Goal: Book appointment/travel/reservation

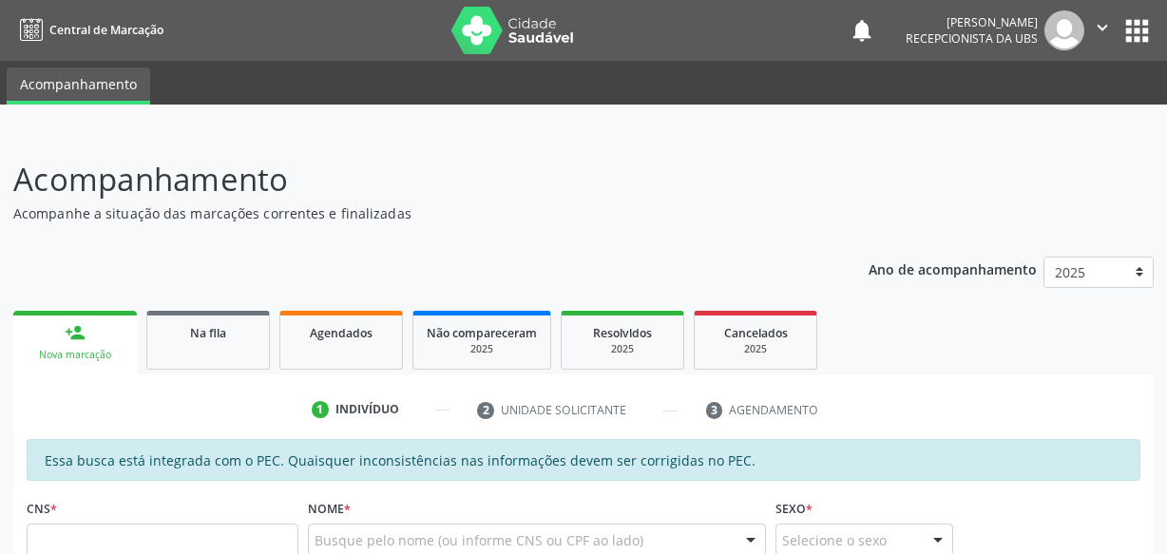
scroll to position [185, 0]
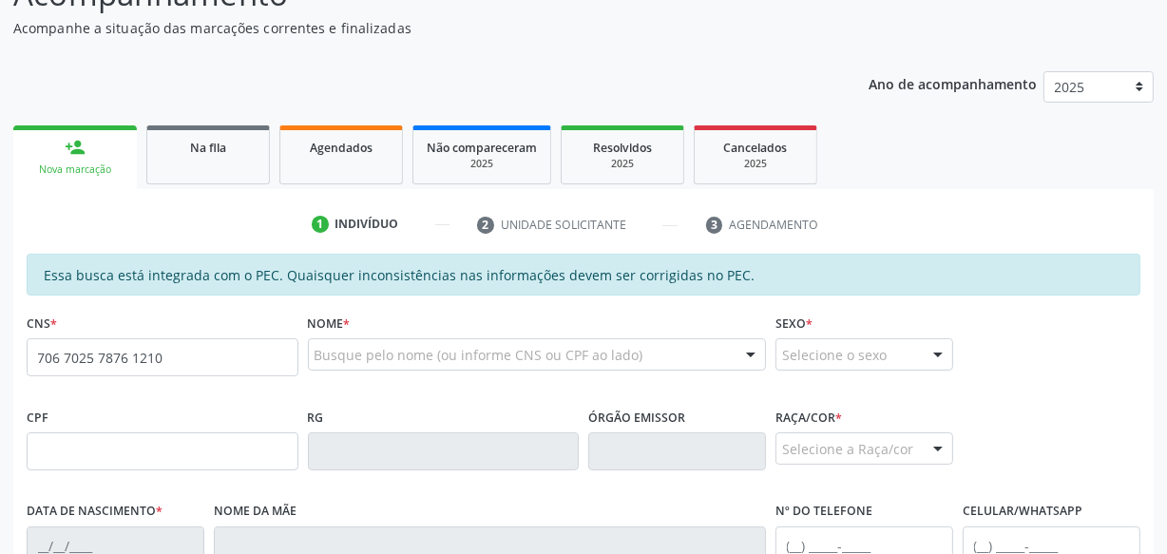
type input "706 7025 7876 1210"
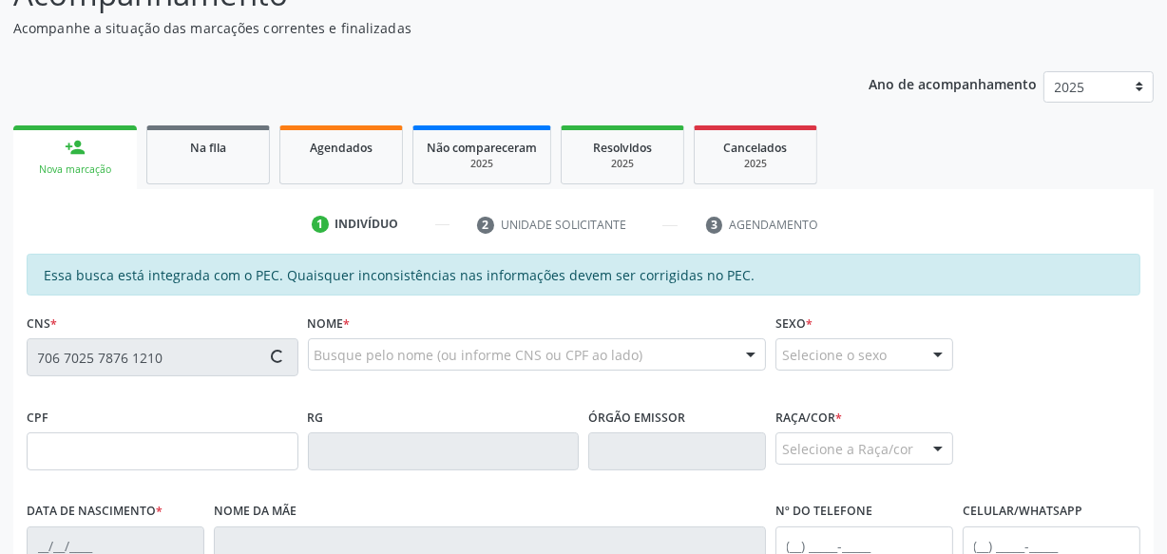
type input "169.364.464-93"
type input "[DATE]"
type input "[PERSON_NAME]"
type input "[PHONE_NUMBER]"
type input "S/N"
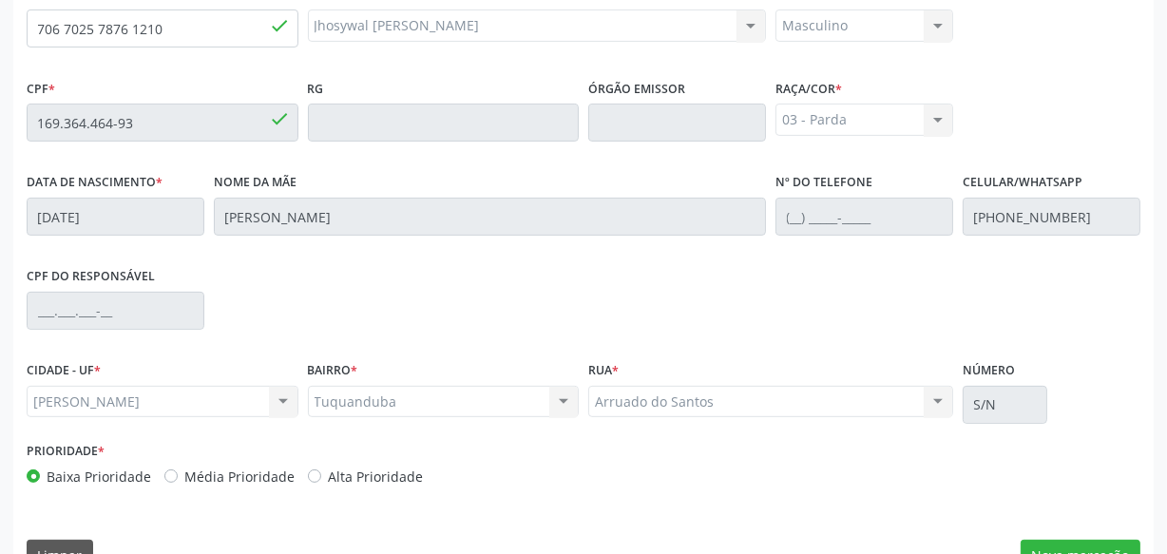
scroll to position [557, 0]
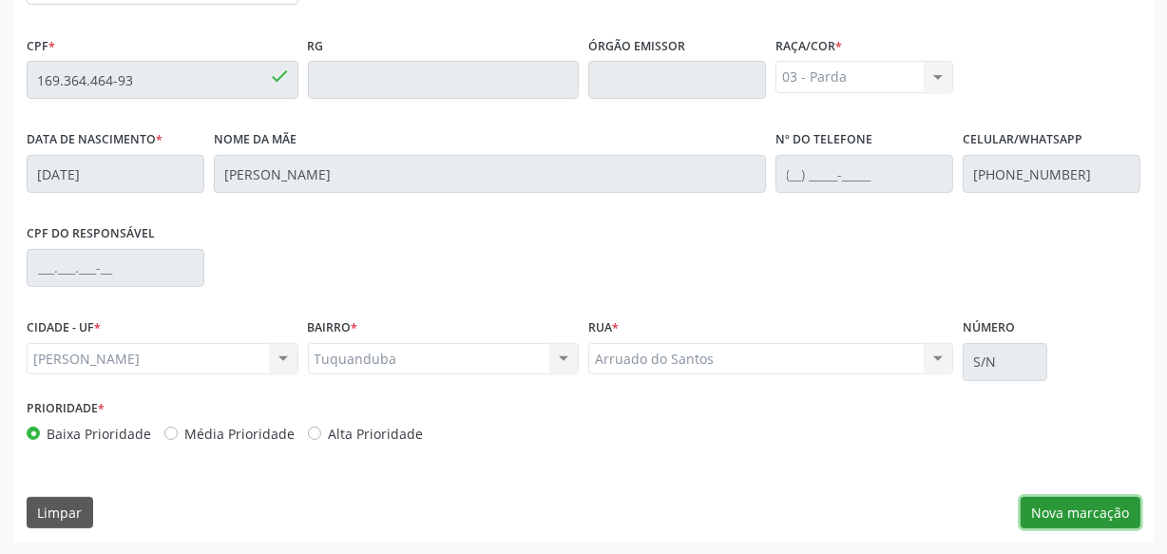
click at [1074, 516] on button "Nova marcação" at bounding box center [1081, 513] width 120 height 32
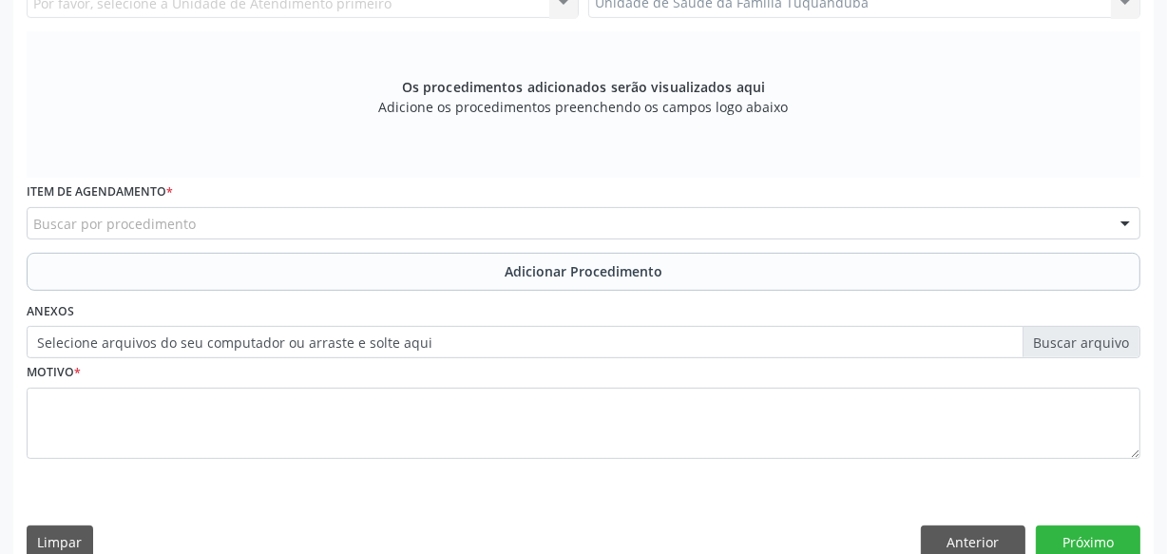
click at [271, 221] on div "Buscar por procedimento" at bounding box center [584, 223] width 1114 height 32
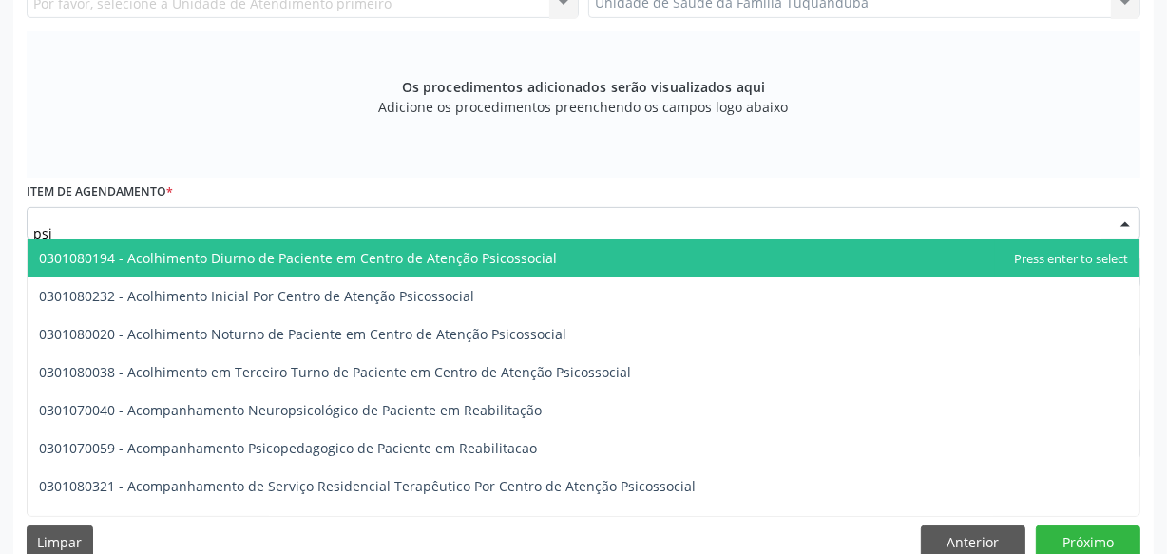
type input "psiq"
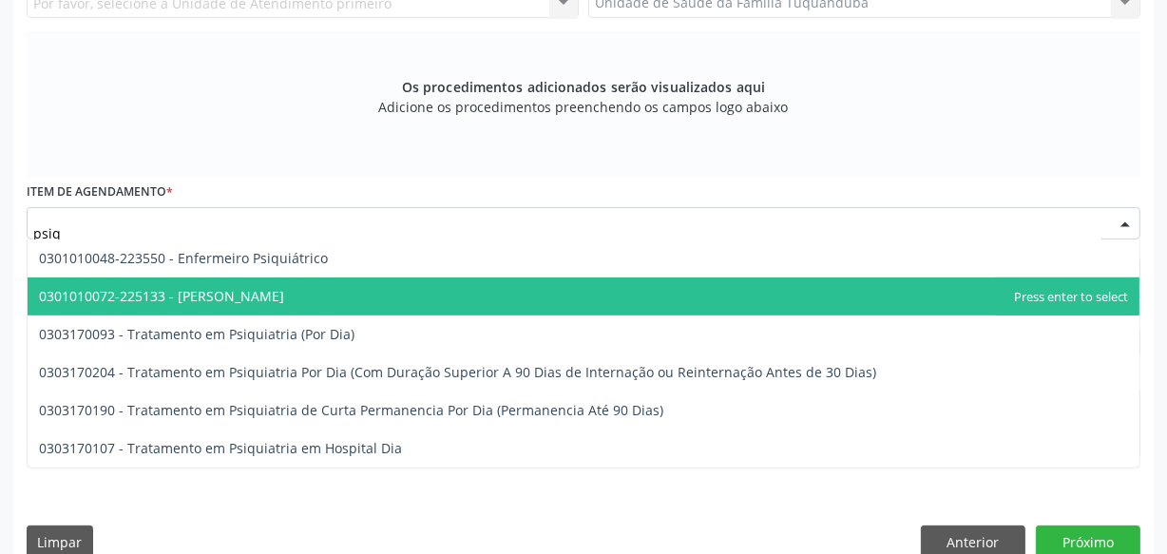
click at [253, 284] on span "0301010072-225133 - [PERSON_NAME]" at bounding box center [584, 297] width 1112 height 38
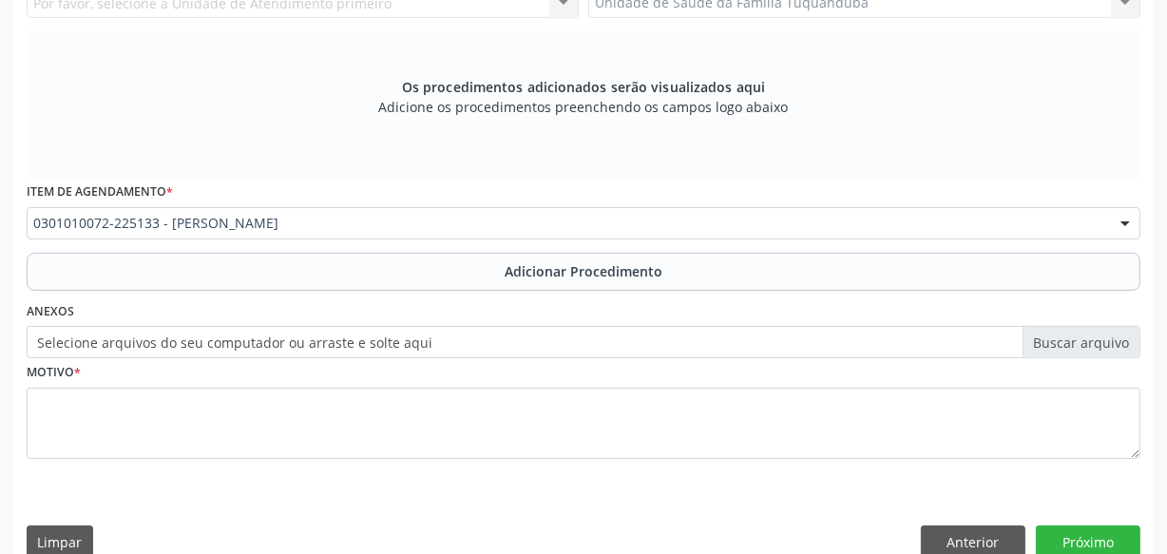
scroll to position [298, 0]
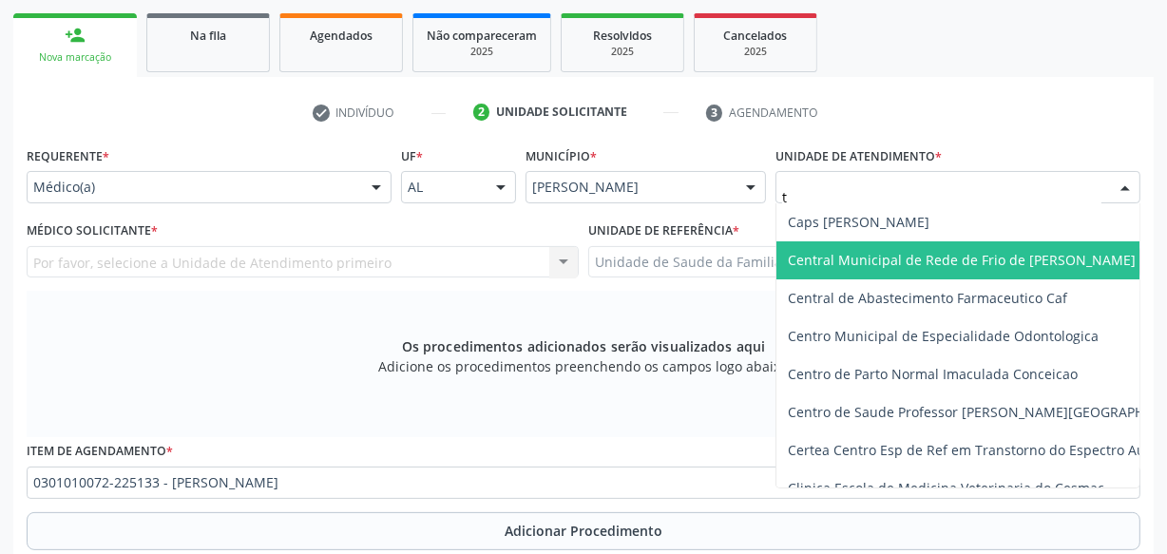
type input "tu"
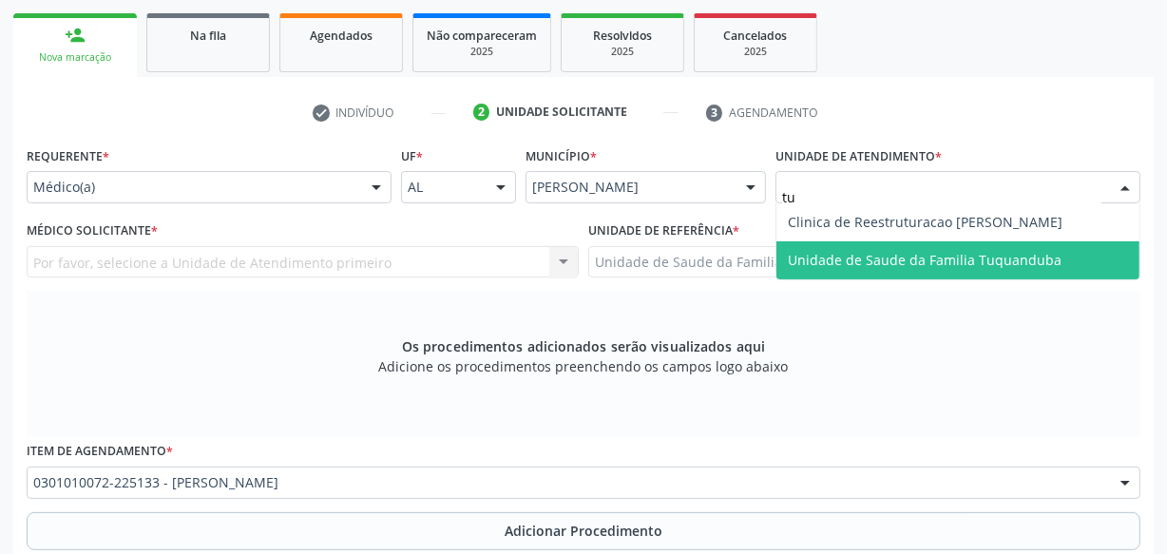
click at [847, 262] on span "Unidade de Saude da Familia Tuquanduba" at bounding box center [925, 260] width 274 height 18
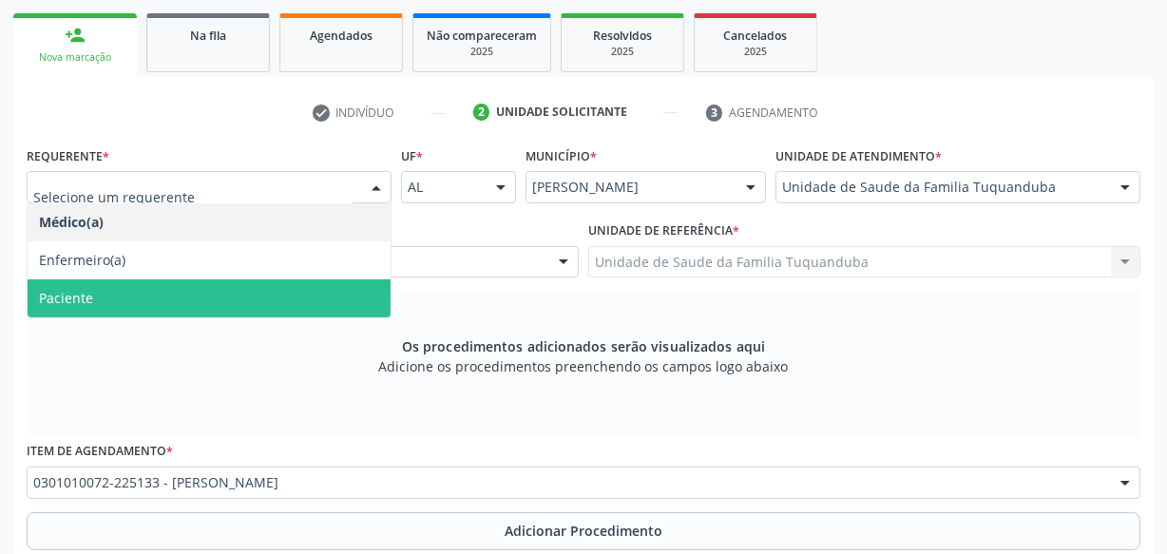
click at [212, 352] on div "Os procedimentos adicionados serão visualizados aqui Adicione os procedimentos …" at bounding box center [584, 364] width 1114 height 146
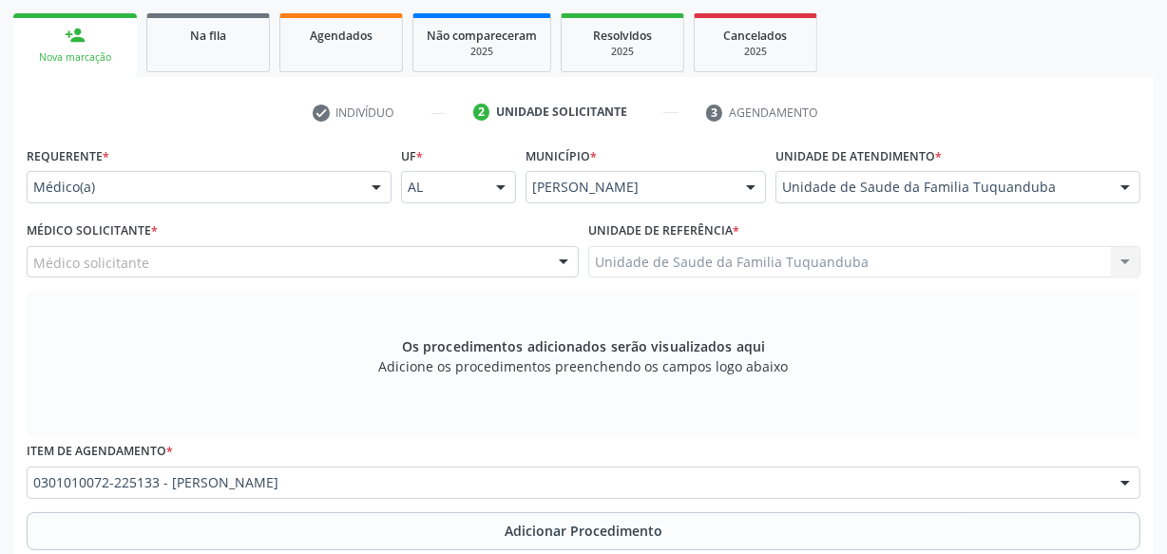
click at [202, 266] on div "Médico solicitante" at bounding box center [303, 262] width 552 height 32
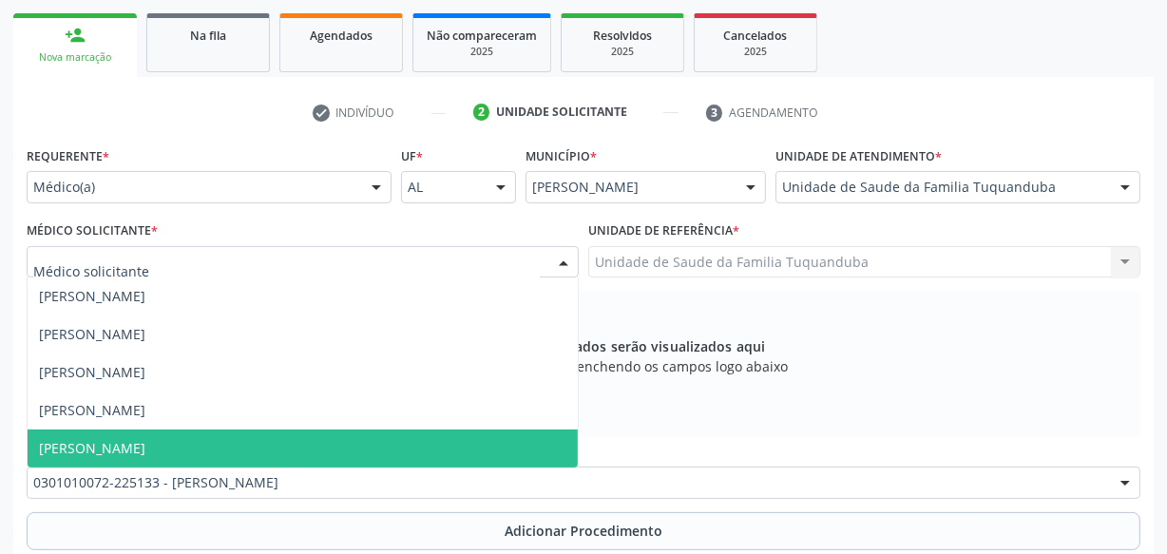
click at [181, 440] on span "[PERSON_NAME]" at bounding box center [303, 449] width 550 height 38
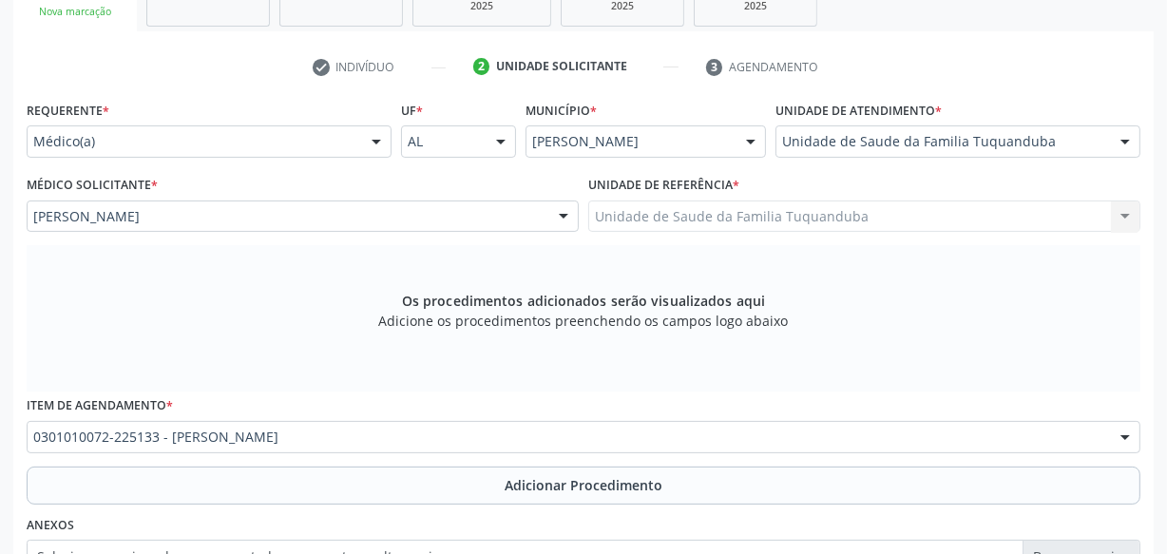
scroll to position [384, 0]
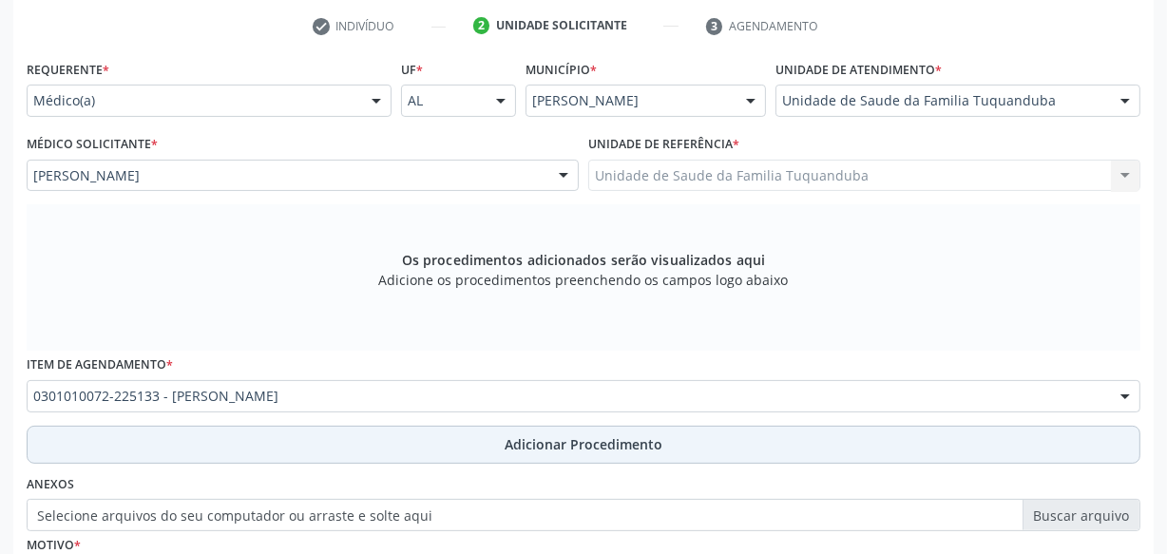
click at [595, 441] on span "Adicionar Procedimento" at bounding box center [584, 444] width 158 height 20
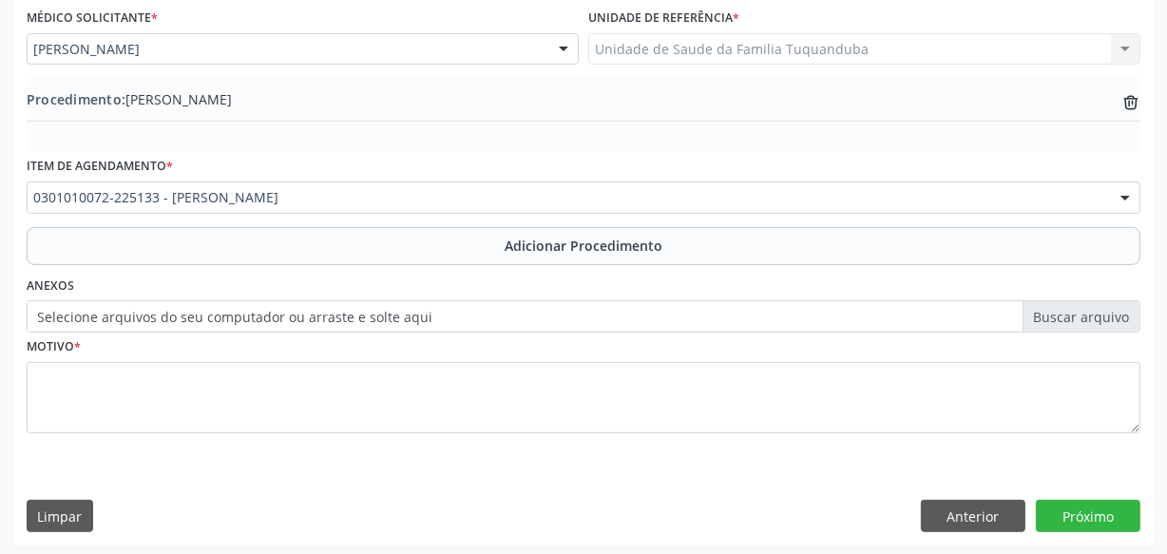
scroll to position [513, 0]
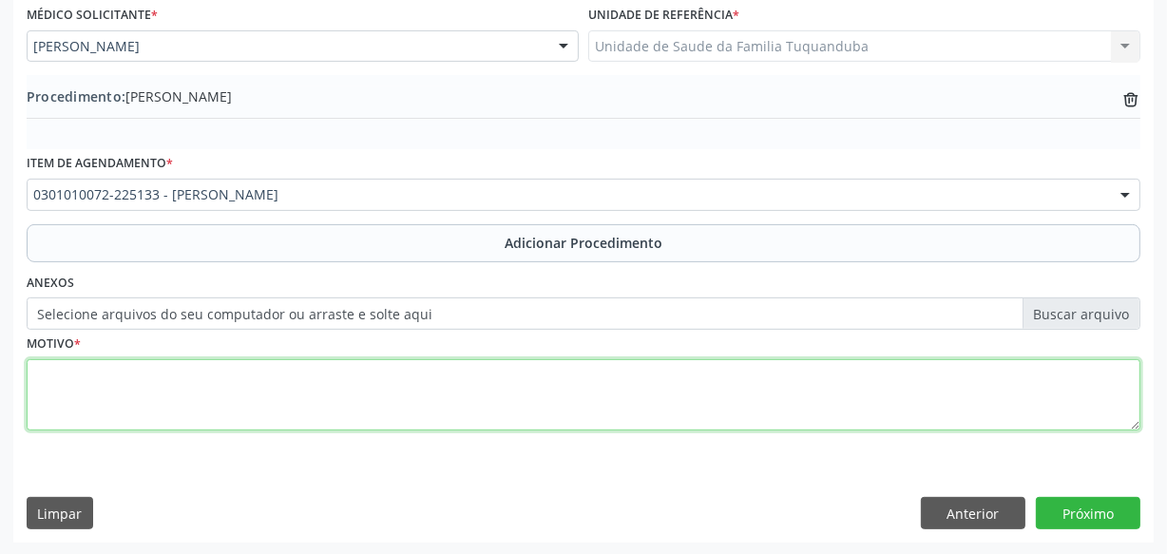
click at [383, 391] on textarea at bounding box center [584, 395] width 1114 height 72
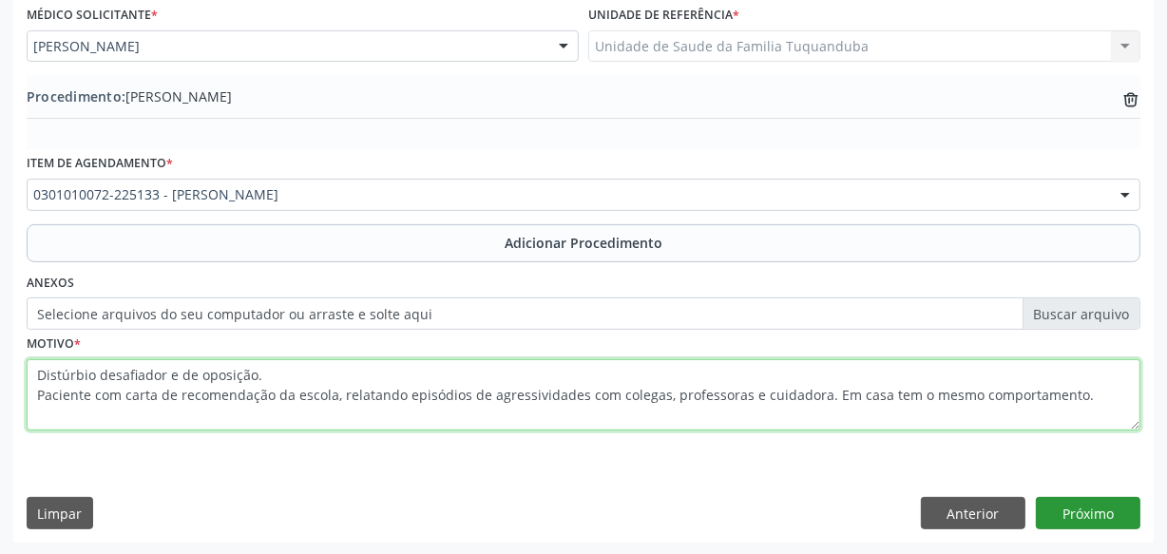
type textarea "Distúrbio desafiador e de oposição. Paciente com carta de recomendação da escol…"
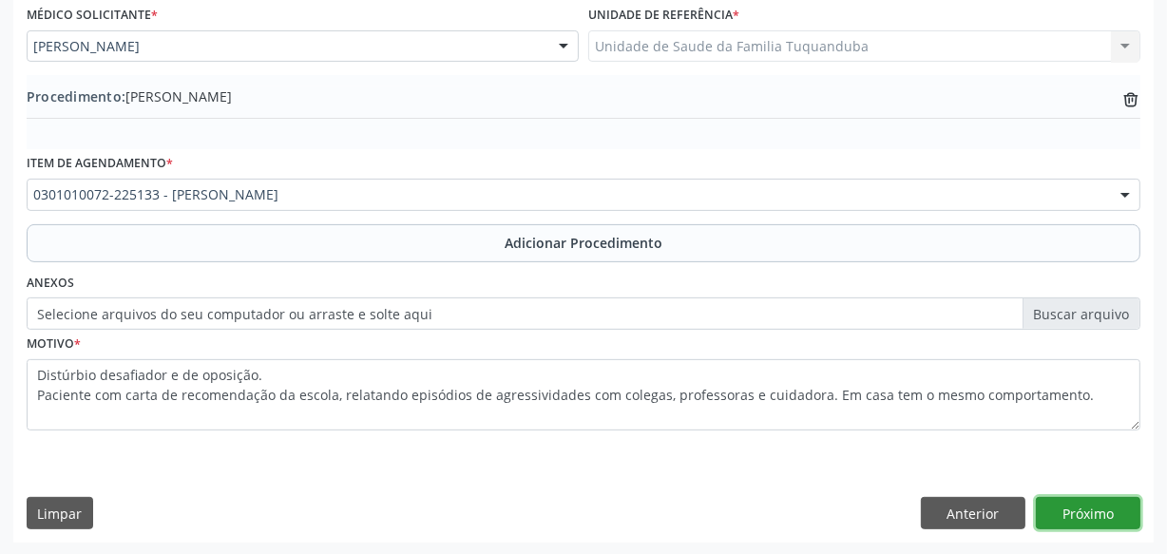
click at [1065, 504] on button "Próximo" at bounding box center [1088, 513] width 105 height 32
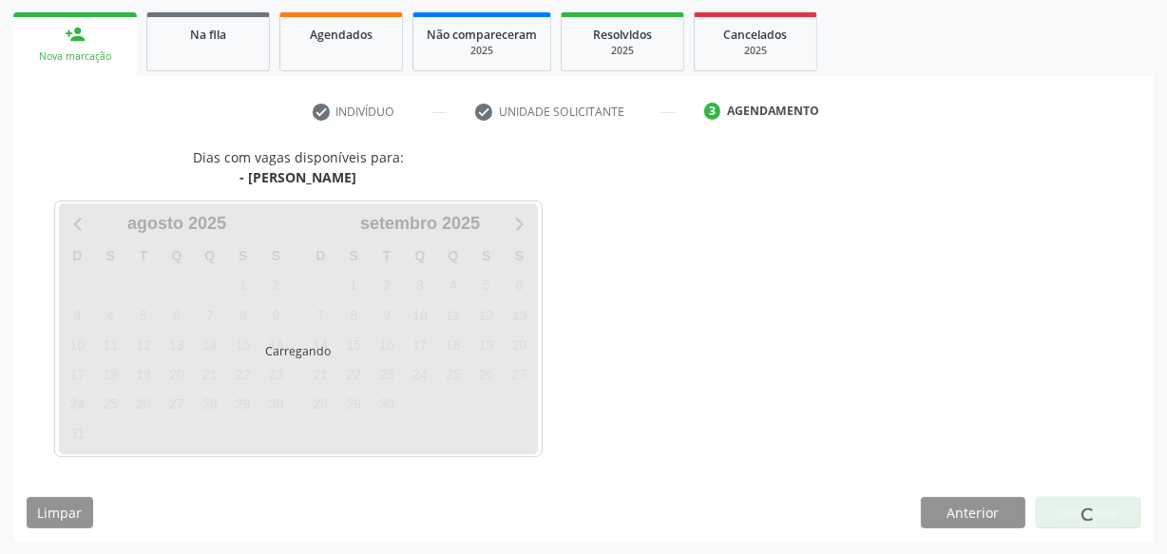
scroll to position [354, 0]
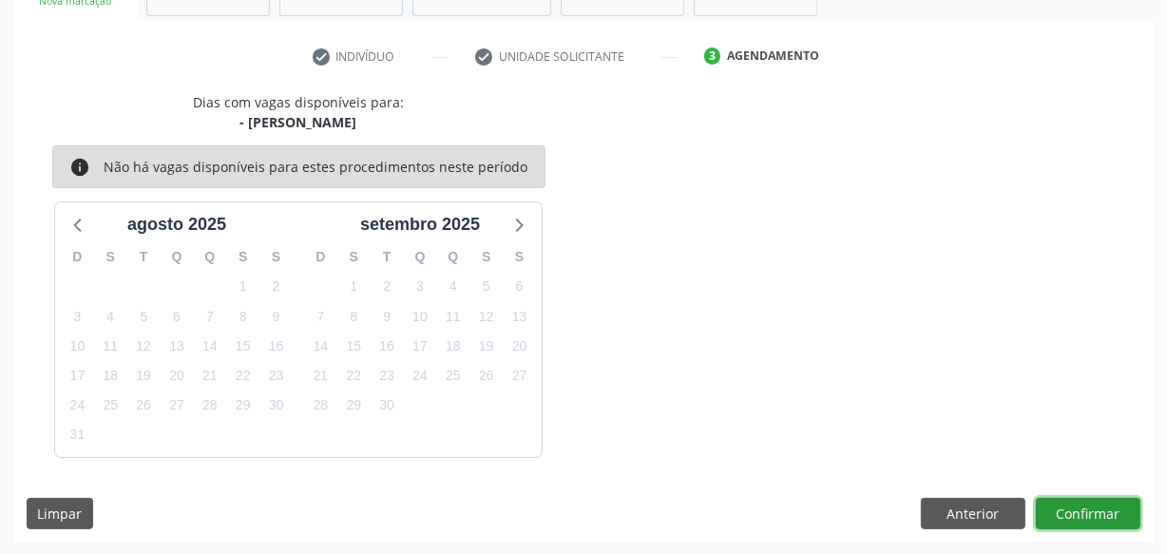
click at [1065, 504] on button "Confirmar" at bounding box center [1088, 514] width 105 height 32
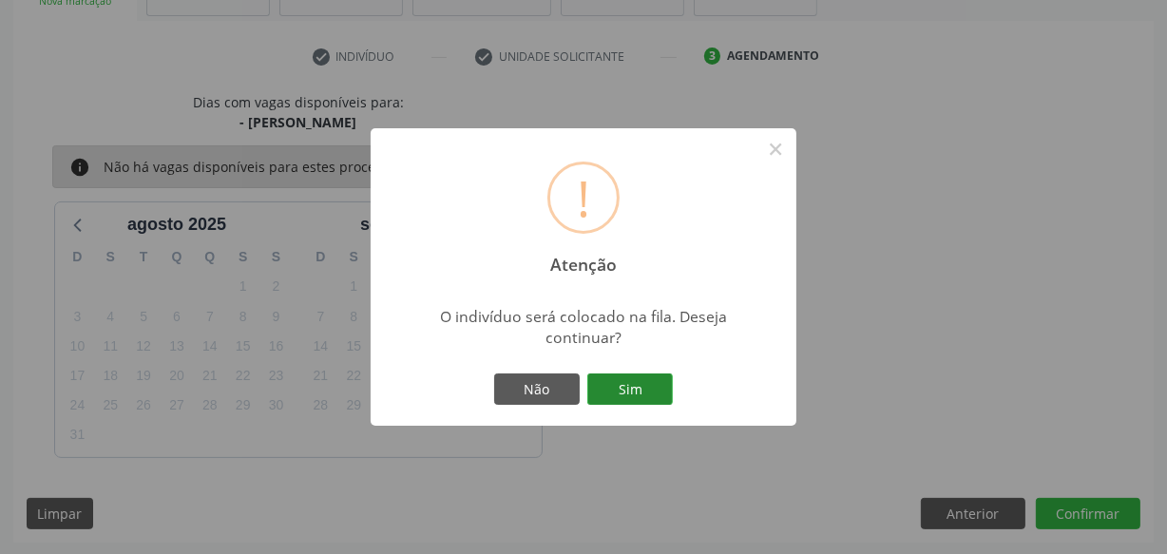
click at [629, 389] on button "Sim" at bounding box center [630, 390] width 86 height 32
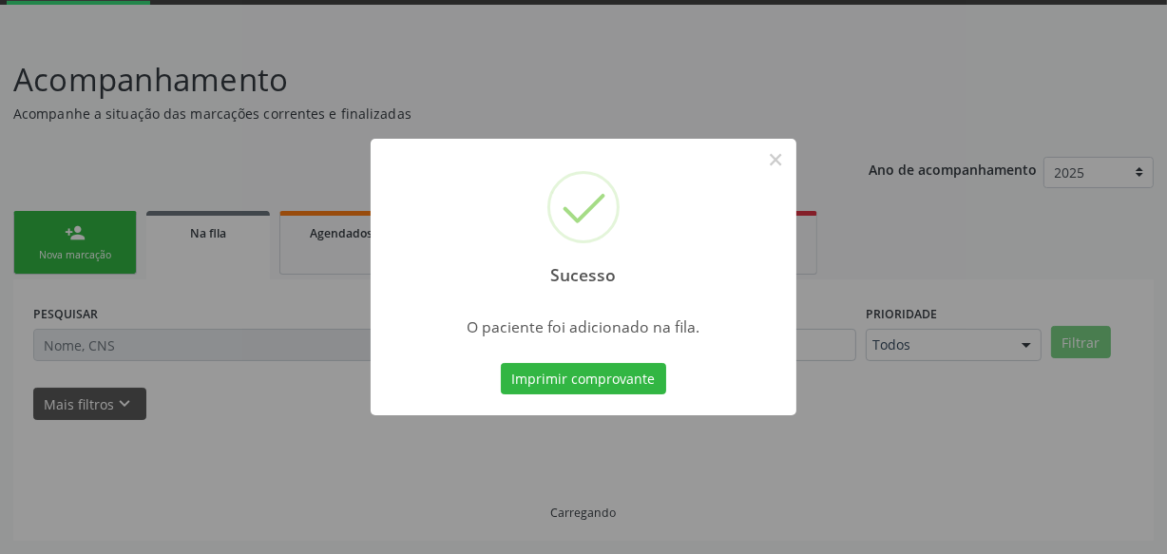
scroll to position [99, 0]
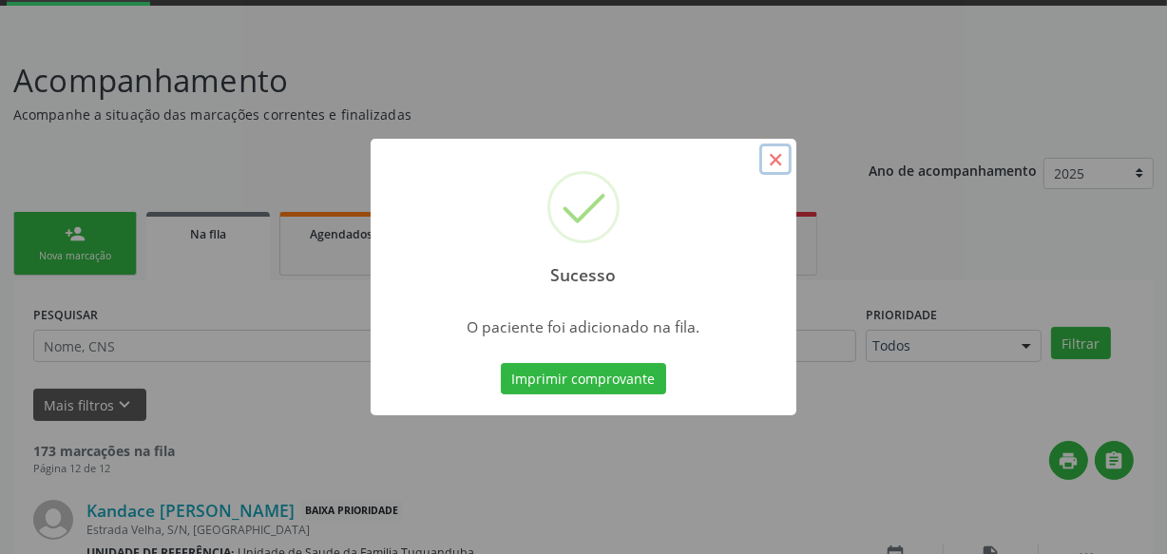
click at [772, 155] on button "×" at bounding box center [775, 160] width 32 height 32
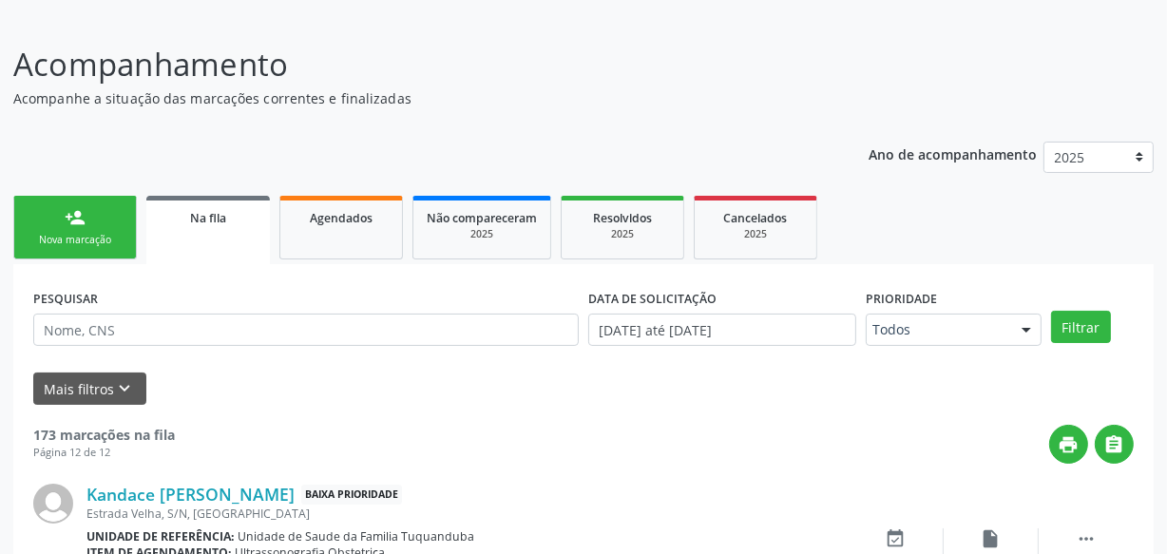
scroll to position [259, 0]
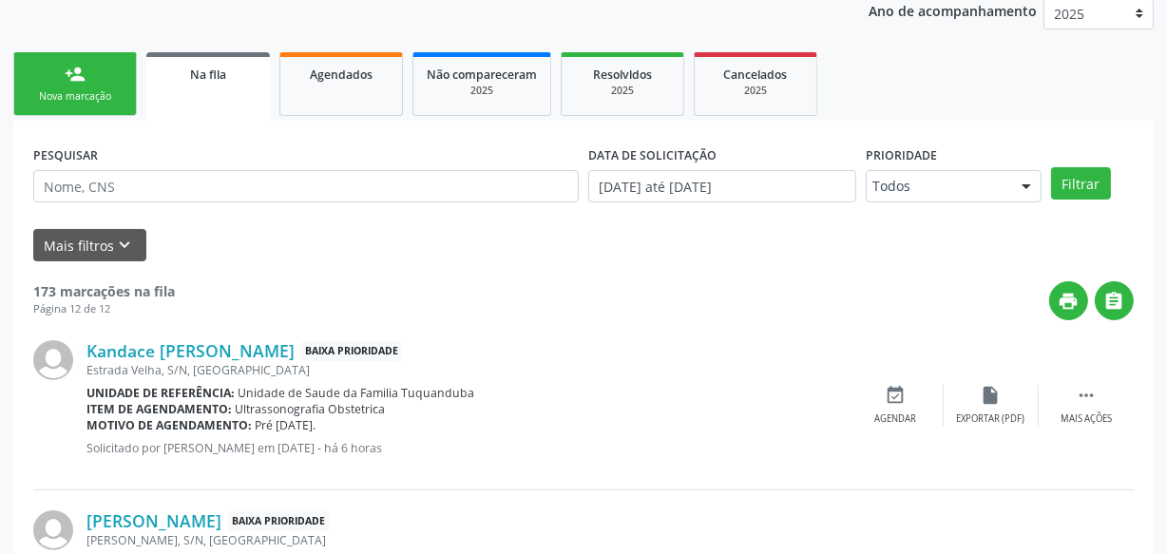
click at [90, 109] on link "person_add Nova marcação" at bounding box center [75, 84] width 124 height 64
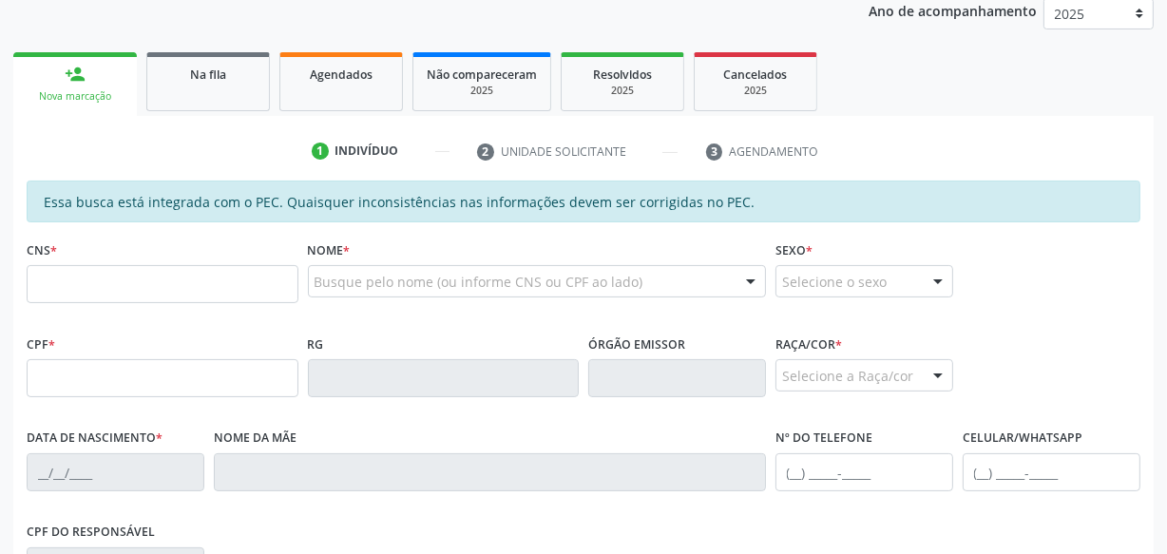
click at [175, 308] on fieldset "CNS *" at bounding box center [163, 276] width 272 height 81
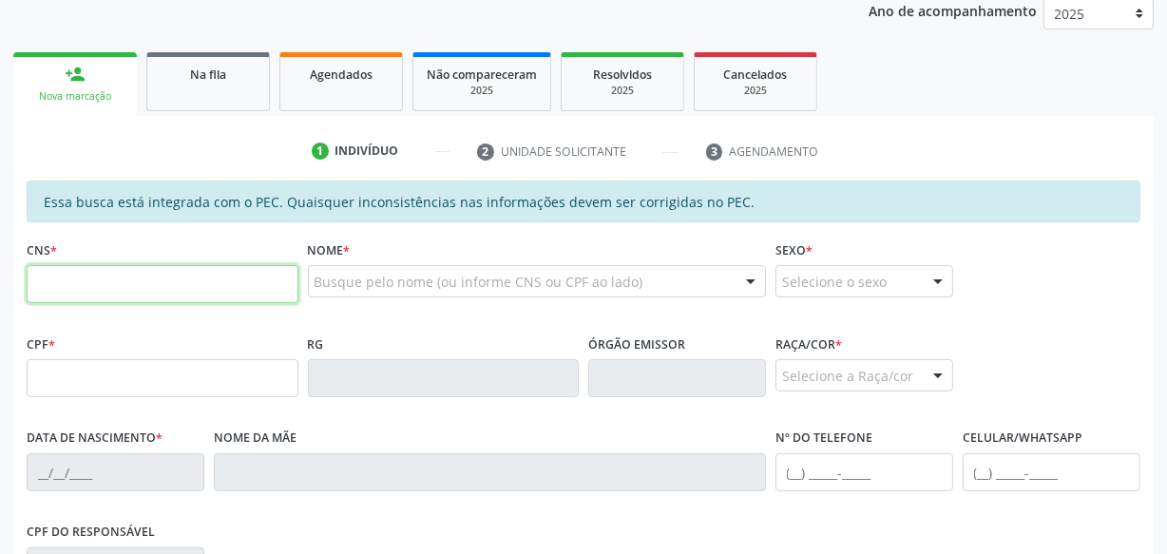
click at [181, 285] on input "text" at bounding box center [163, 284] width 272 height 38
type input "701 2080 5883 0810"
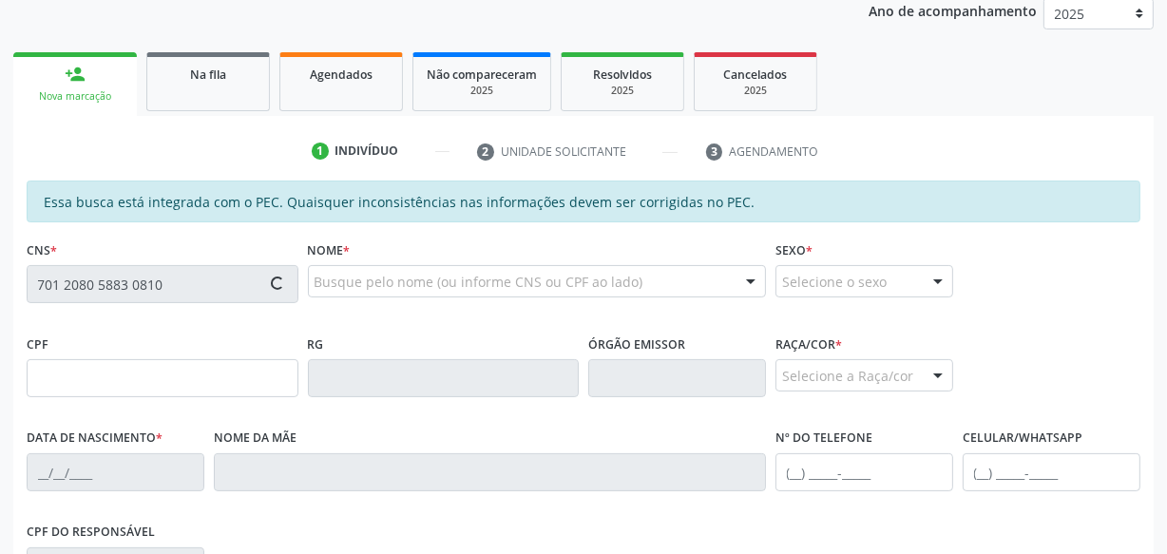
type input "052.198.724-51"
type input "[DATE]"
type input "[PERSON_NAME]"
type input "[PHONE_NUMBER]"
type input "S/N"
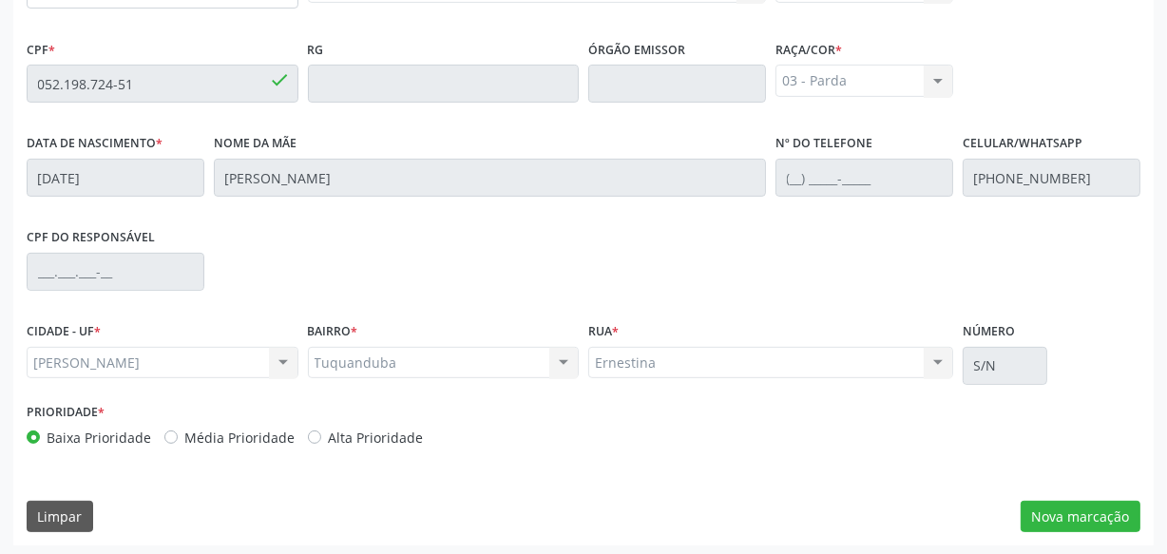
scroll to position [557, 0]
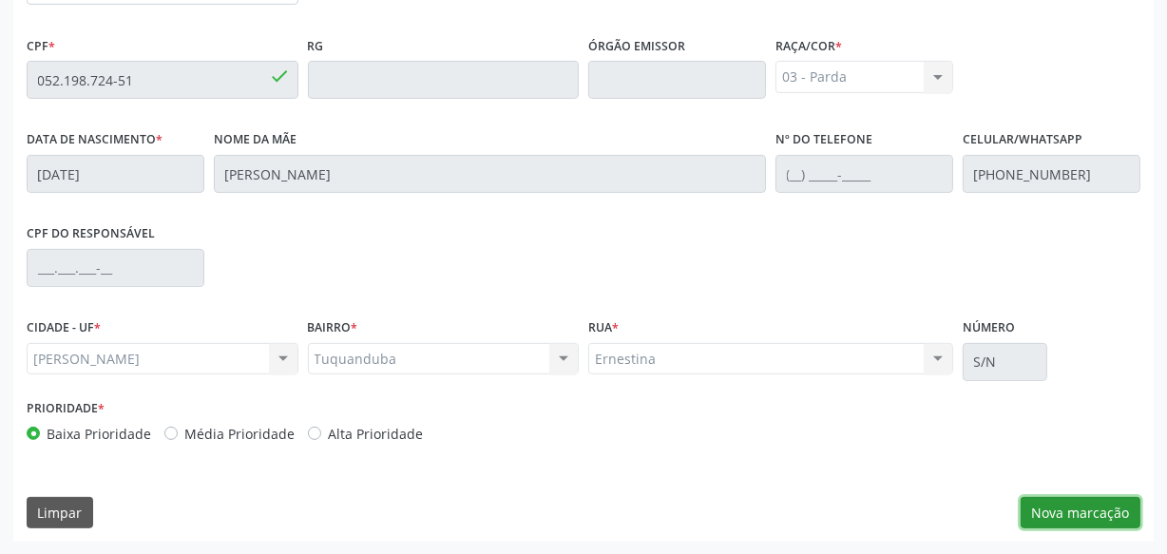
click at [1036, 523] on button "Nova marcação" at bounding box center [1081, 513] width 120 height 32
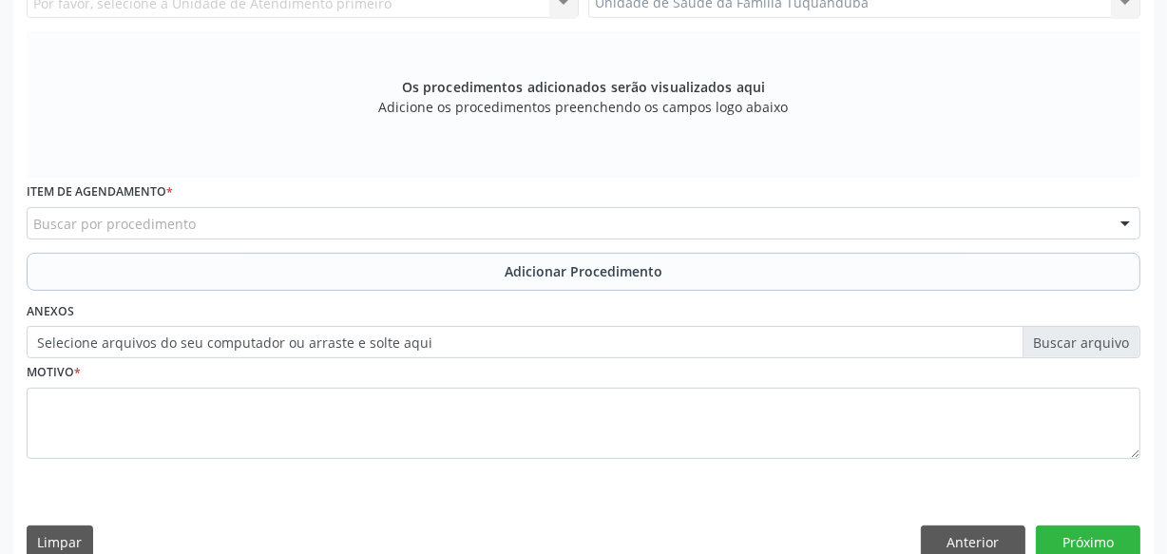
click at [329, 218] on div "Buscar por procedimento" at bounding box center [584, 223] width 1114 height 32
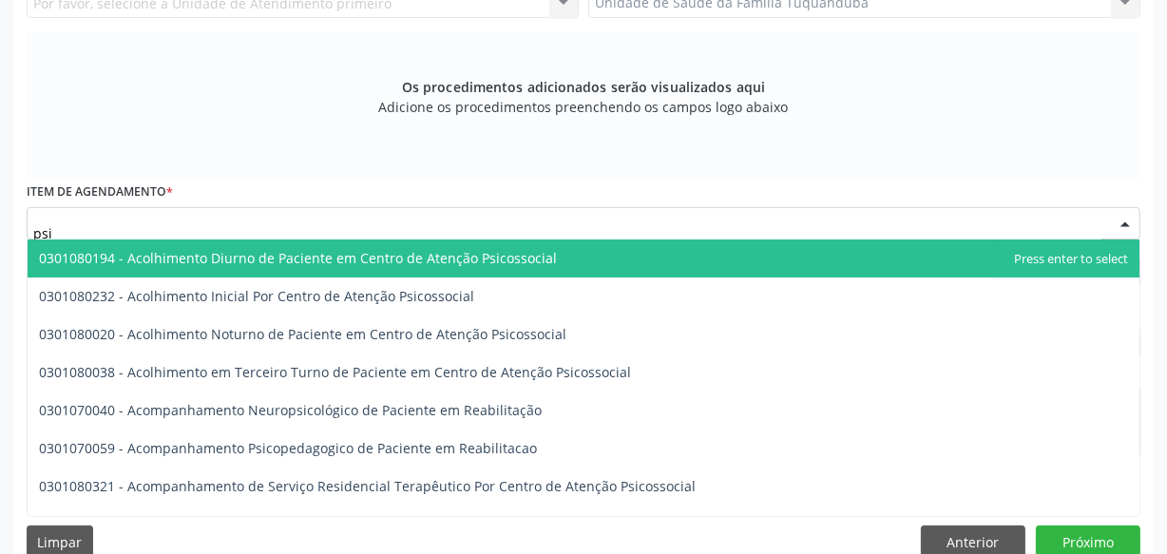
type input "psiq"
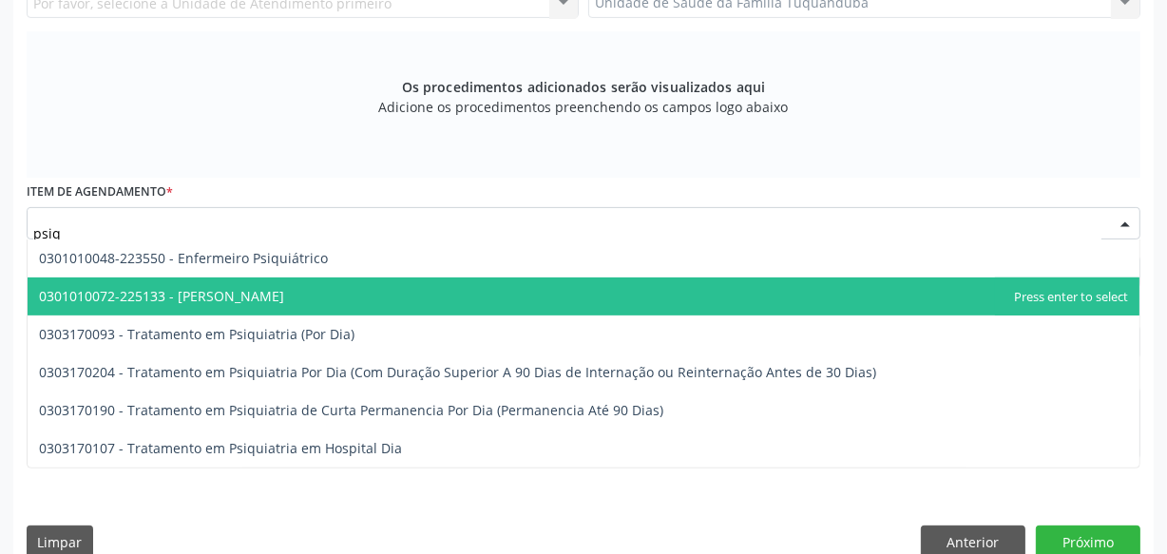
click at [291, 305] on span "0301010072-225133 - [PERSON_NAME]" at bounding box center [584, 297] width 1112 height 38
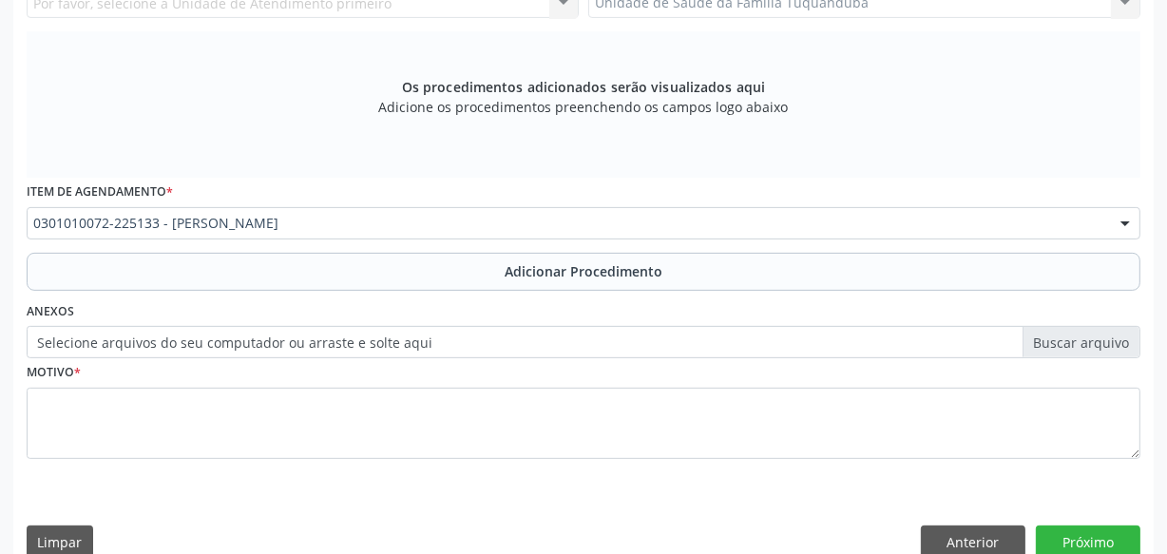
click at [449, 262] on button "Adicionar Procedimento" at bounding box center [584, 272] width 1114 height 38
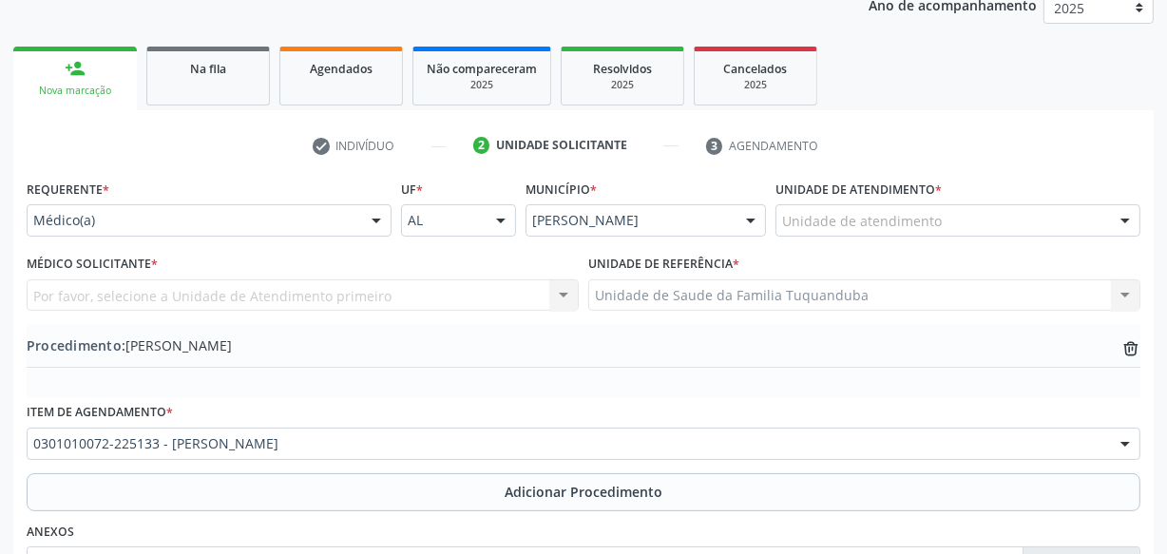
scroll to position [255, 0]
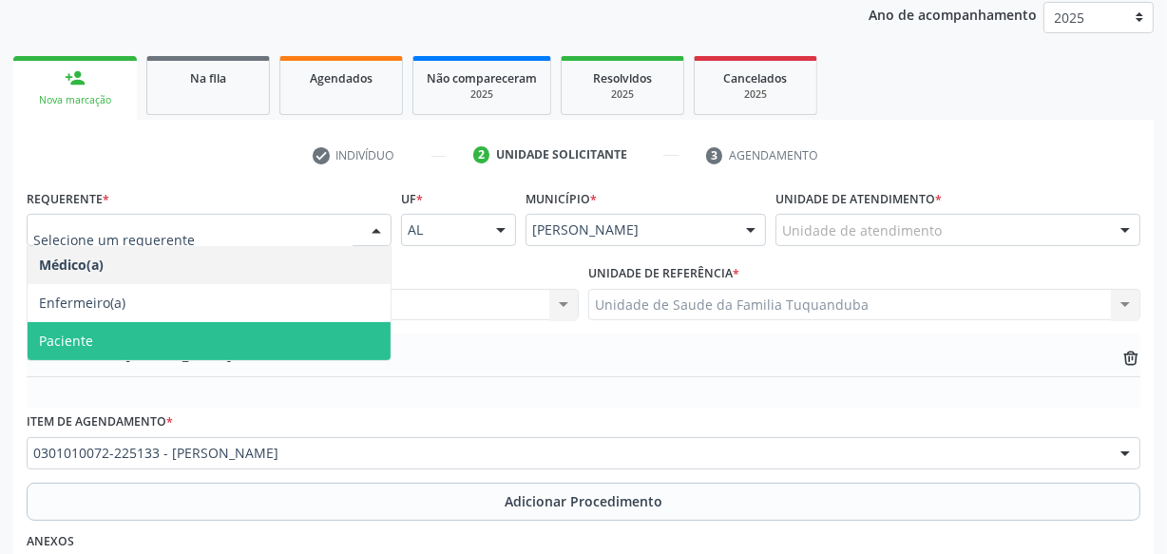
click at [237, 335] on span "Paciente" at bounding box center [209, 341] width 363 height 38
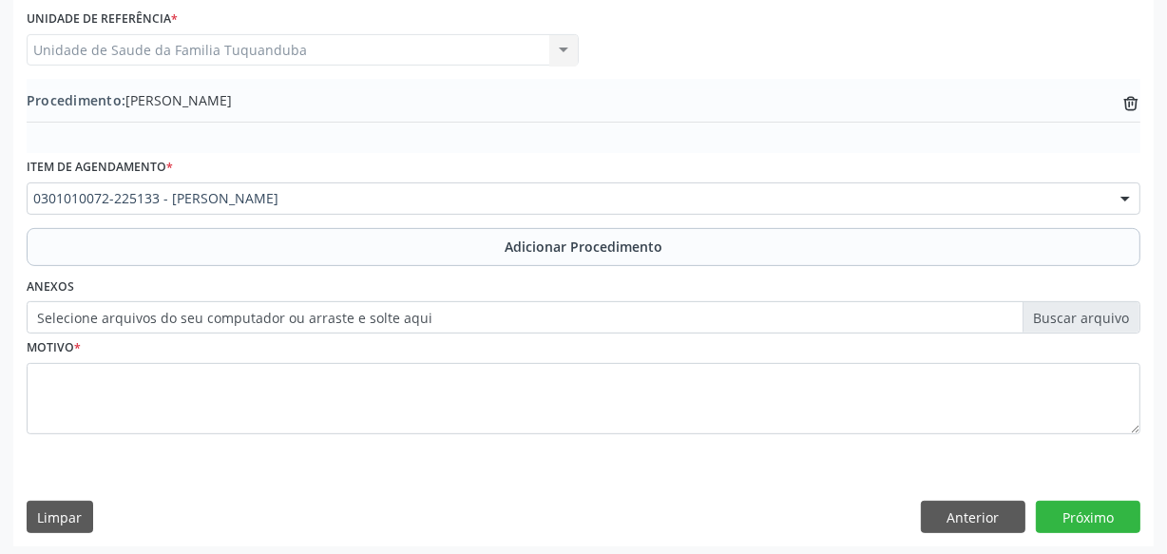
scroll to position [513, 0]
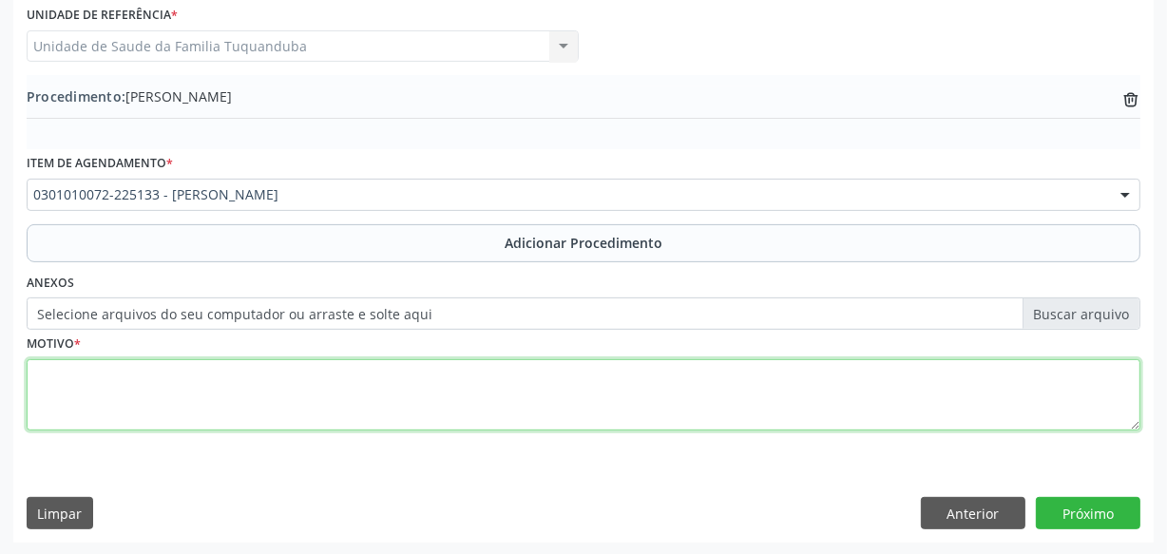
click at [252, 388] on textarea at bounding box center [584, 395] width 1114 height 72
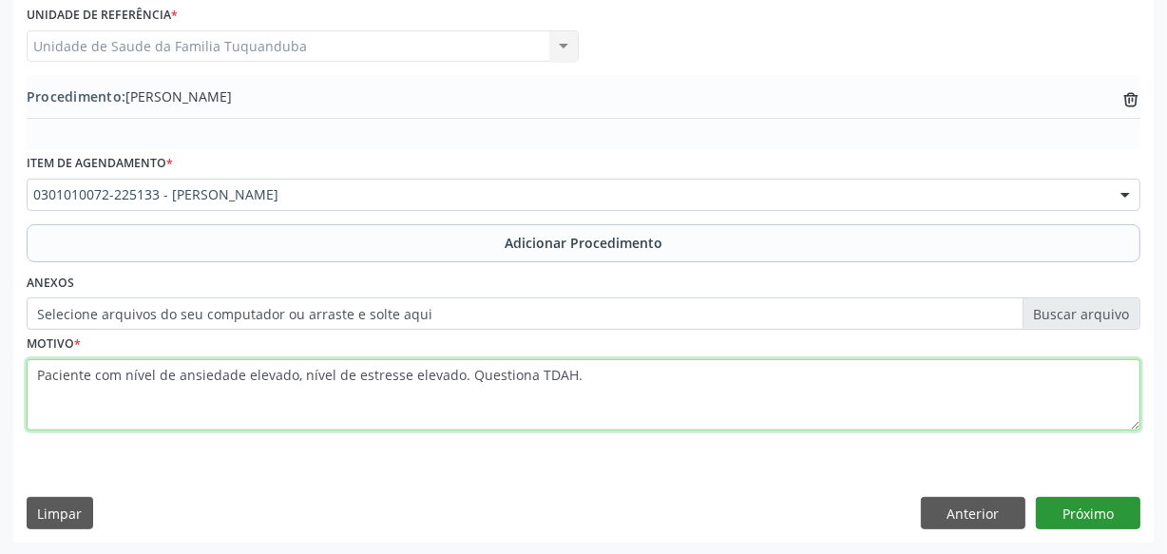
type textarea "Paciente com nível de ansiedade elevado, nível de estresse elevado. Questiona T…"
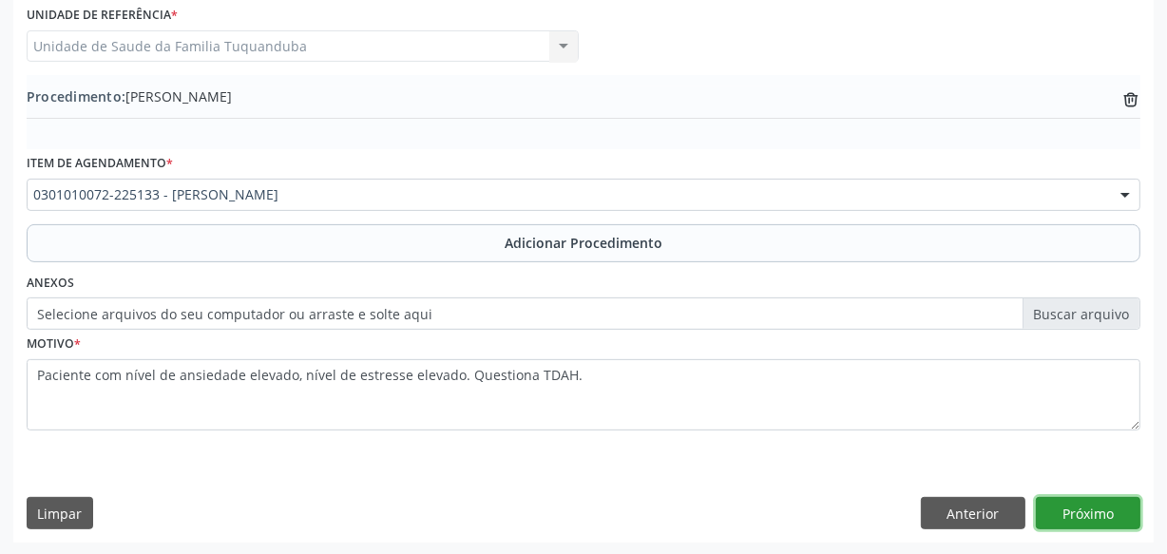
click at [1092, 512] on button "Próximo" at bounding box center [1088, 513] width 105 height 32
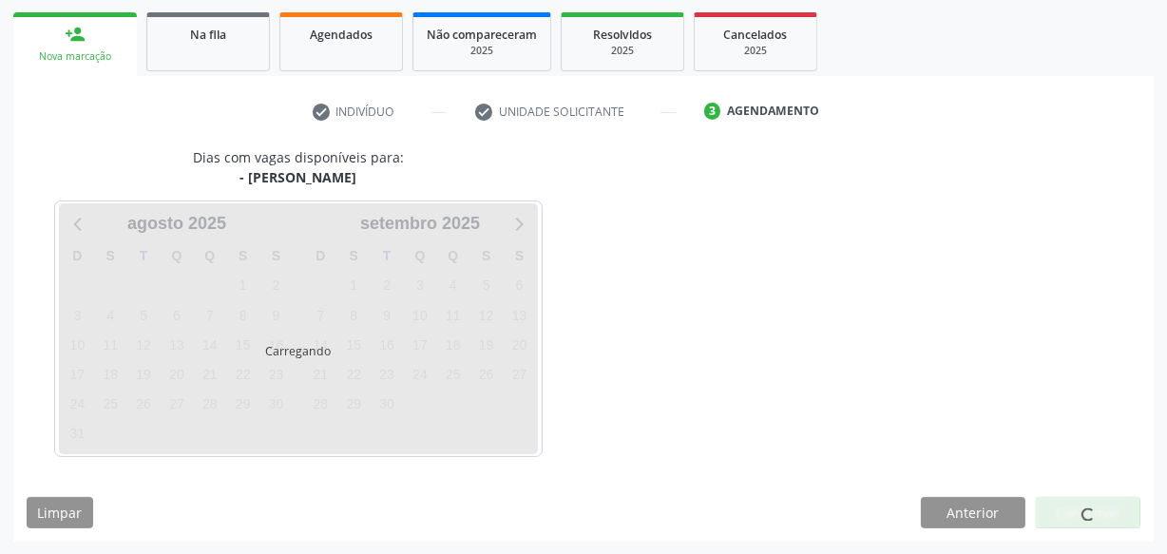
scroll to position [354, 0]
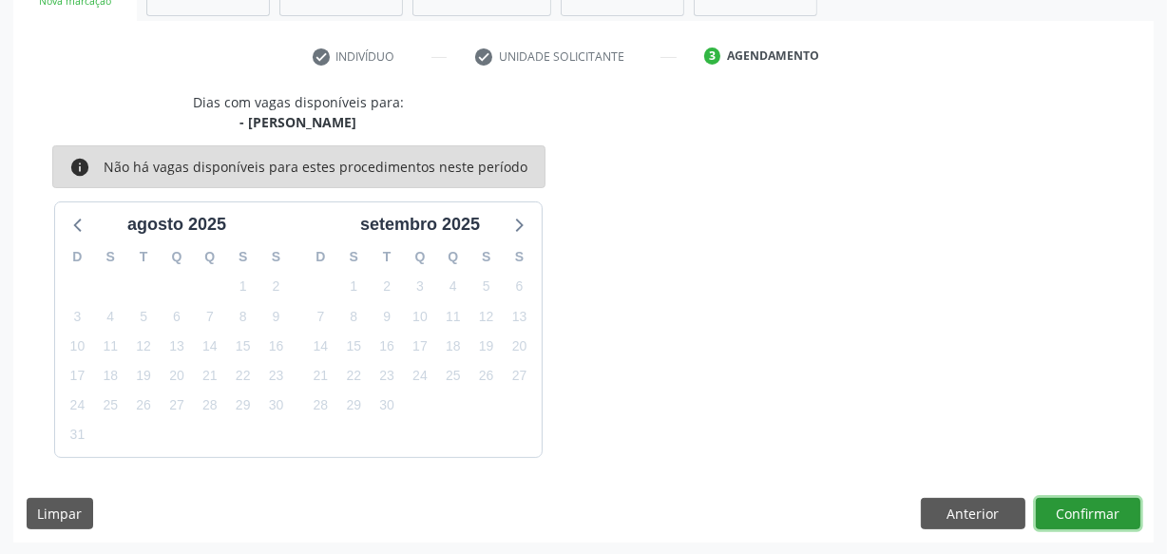
click at [1108, 516] on button "Confirmar" at bounding box center [1088, 514] width 105 height 32
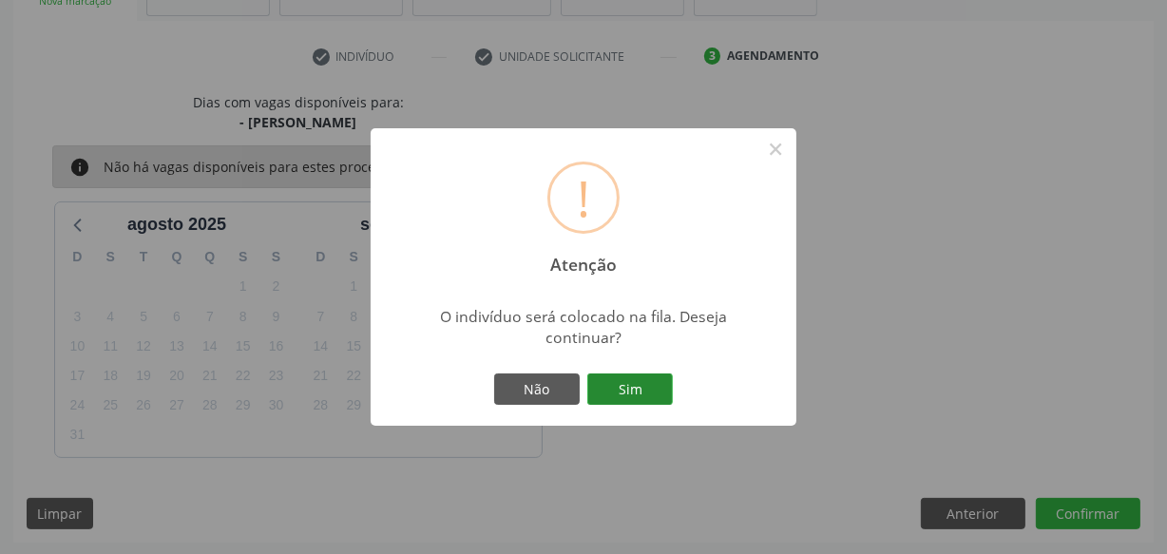
click at [605, 375] on div "Não Sim" at bounding box center [584, 390] width 188 height 40
click at [607, 377] on button "Sim" at bounding box center [630, 390] width 86 height 32
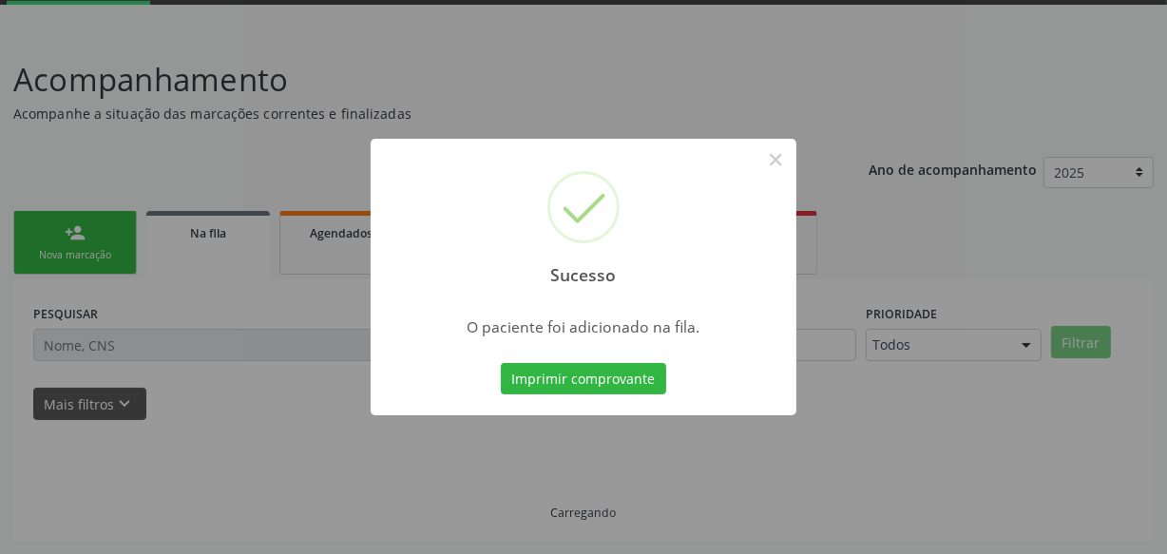
scroll to position [99, 0]
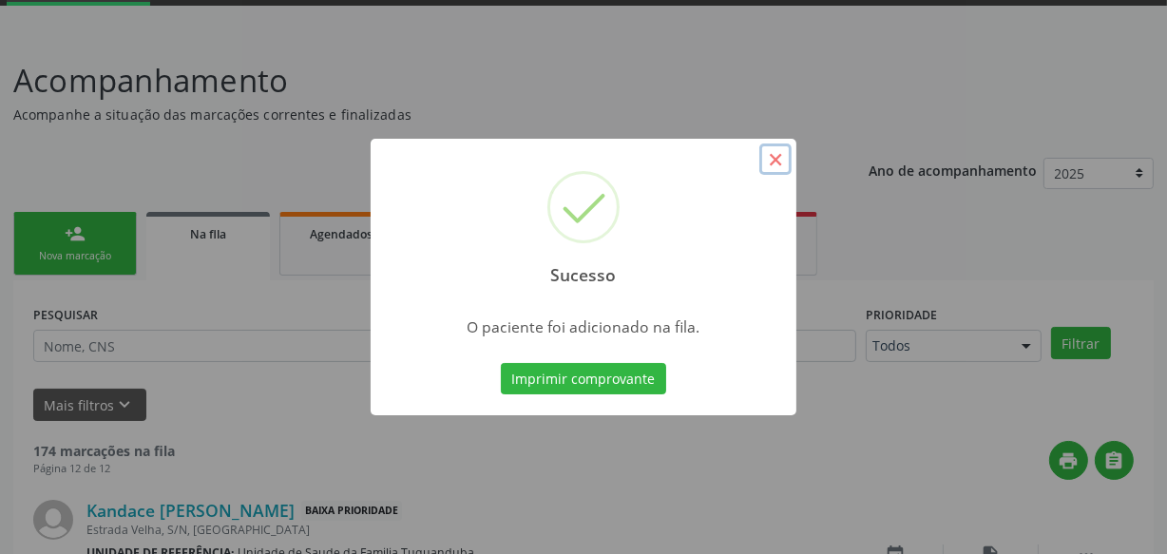
click at [774, 163] on button "×" at bounding box center [775, 160] width 32 height 32
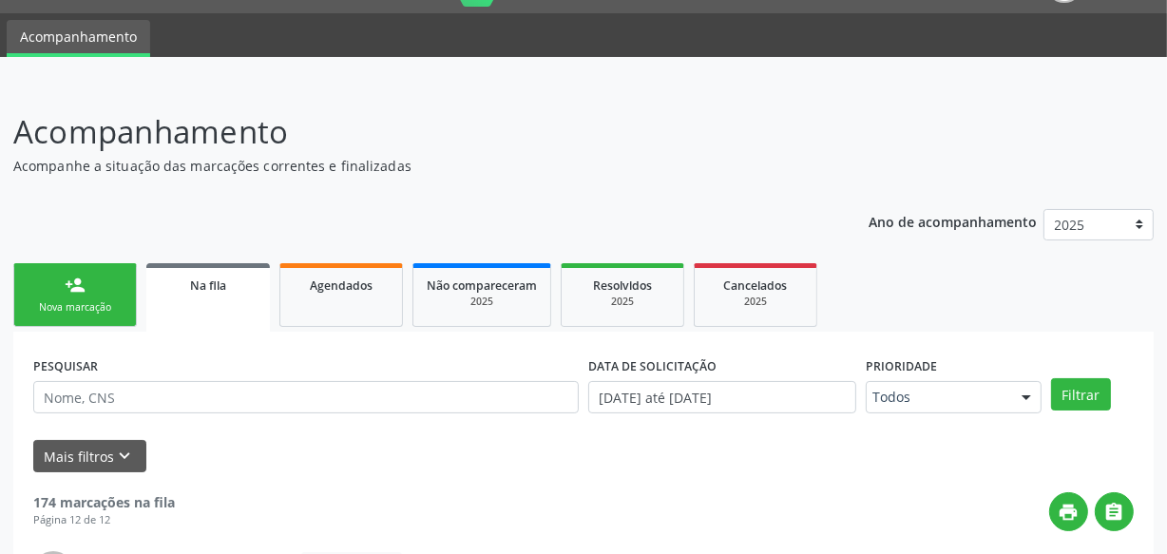
scroll to position [0, 0]
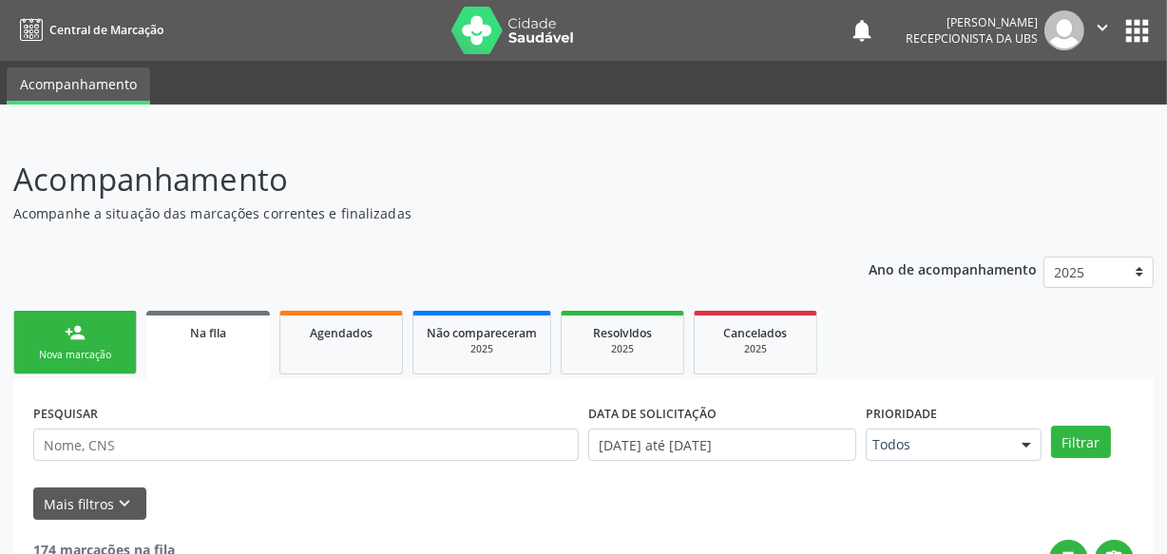
click at [1103, 26] on icon "" at bounding box center [1102, 27] width 21 height 21
click at [1050, 113] on link "Sair" at bounding box center [1054, 116] width 131 height 27
